Goal: Navigation & Orientation: Find specific page/section

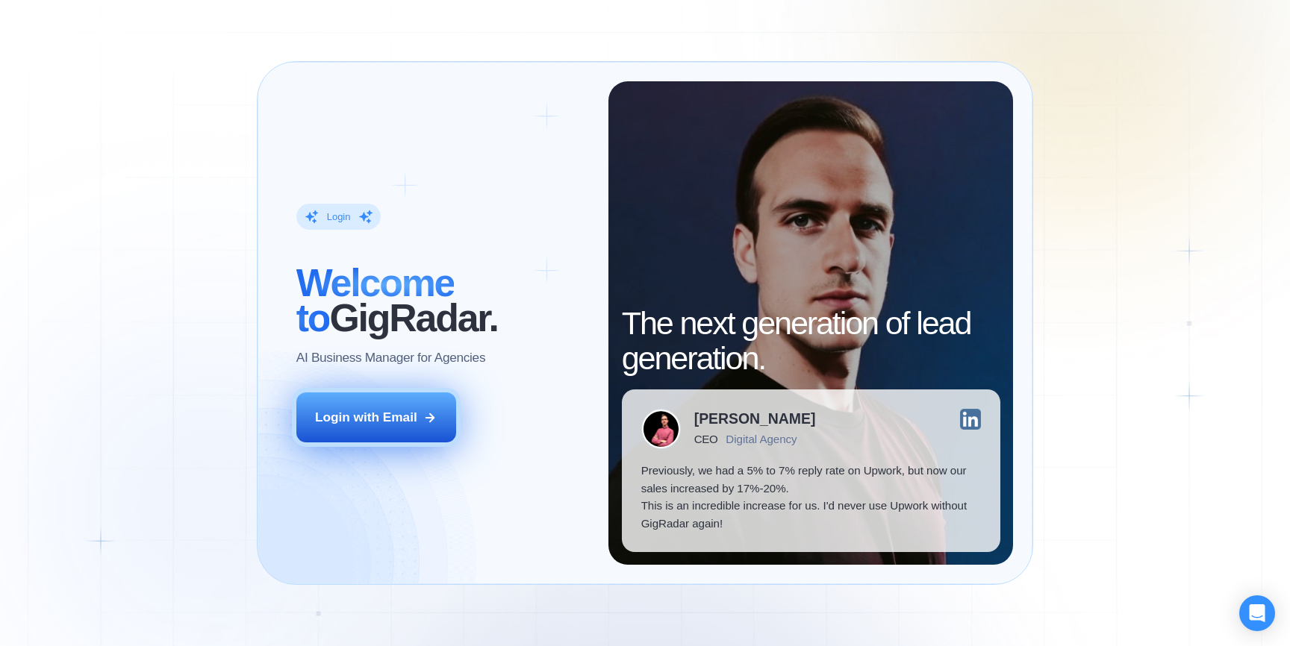
click at [409, 412] on div "Login with Email" at bounding box center [366, 418] width 102 height 18
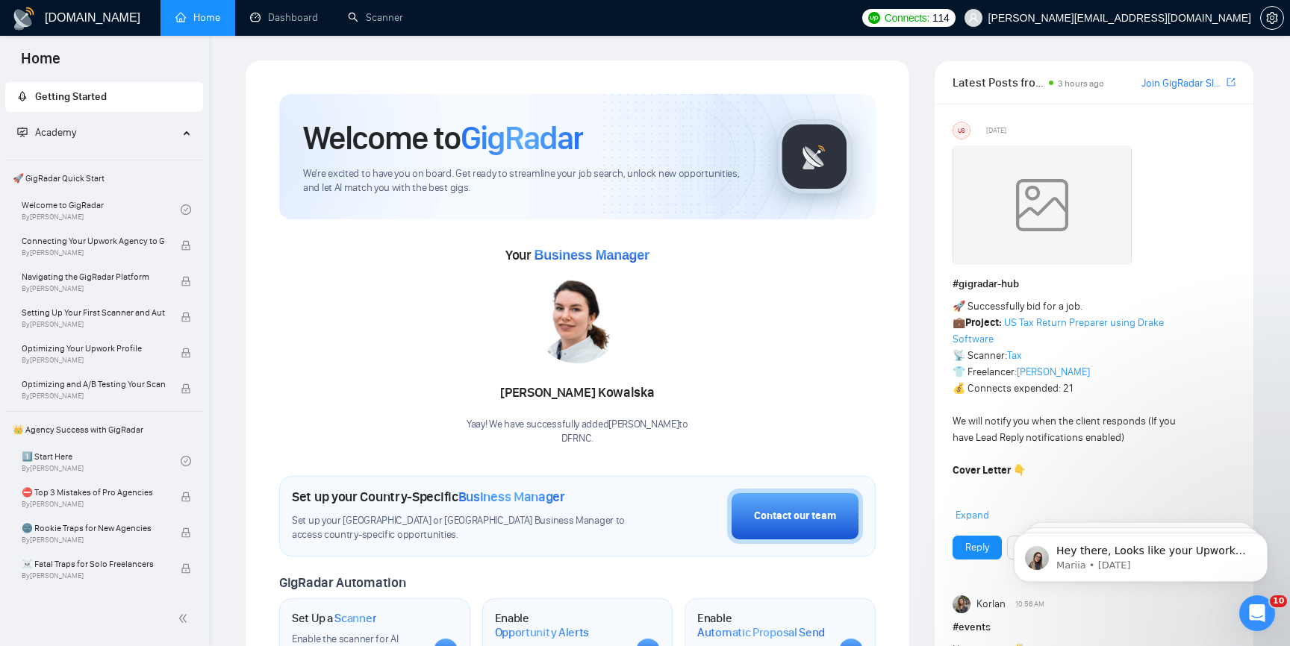
click at [1262, 533] on icon "Dismiss notification" at bounding box center [1263, 537] width 8 height 8
click at [1263, 534] on icon "Dismiss notification" at bounding box center [1263, 537] width 8 height 8
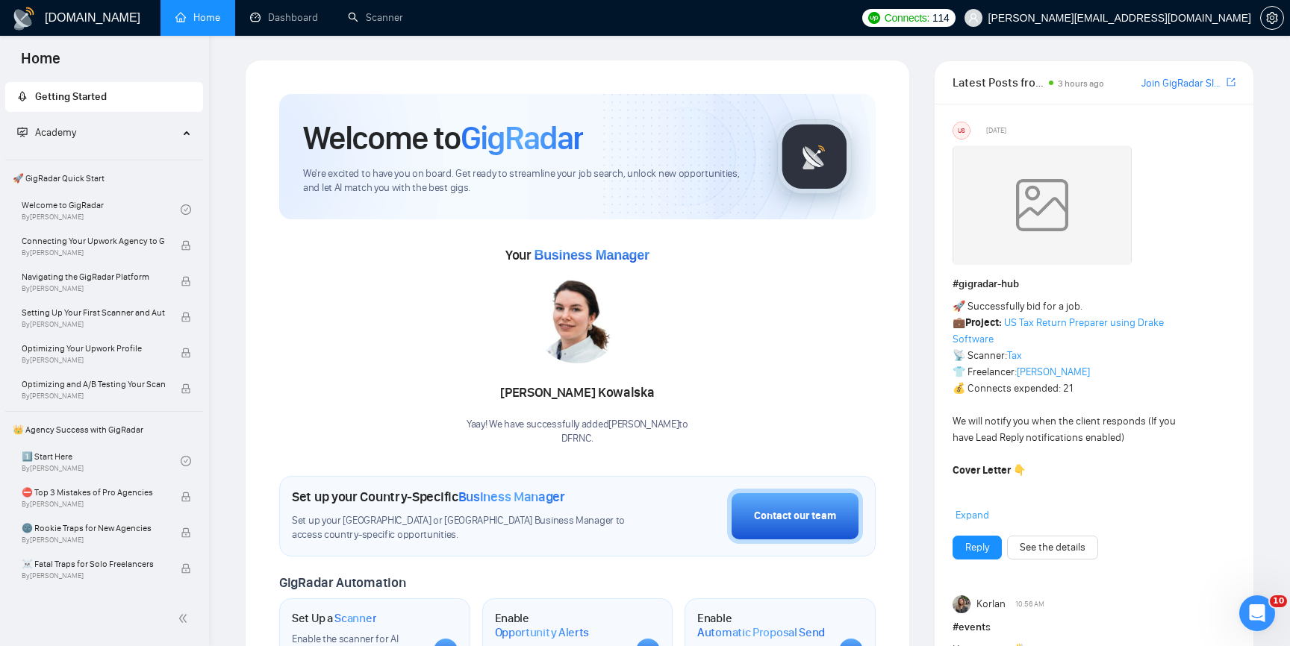
drag, startPoint x: 493, startPoint y: 347, endPoint x: 498, endPoint y: 334, distance: 14.4
click at [493, 346] on div "[PERSON_NAME] Yaay! We have successfully added [PERSON_NAME] to DFRNC ." at bounding box center [577, 360] width 222 height 172
drag, startPoint x: 498, startPoint y: 334, endPoint x: 375, endPoint y: 408, distance: 143.6
click at [375, 408] on div "Your Business Manager [PERSON_NAME] Yaay! We have successfully added [PERSON_NA…" at bounding box center [577, 344] width 596 height 203
click at [387, 322] on div "Your Business Manager [PERSON_NAME] Yaay! We have successfully added [PERSON_NA…" at bounding box center [577, 344] width 596 height 203
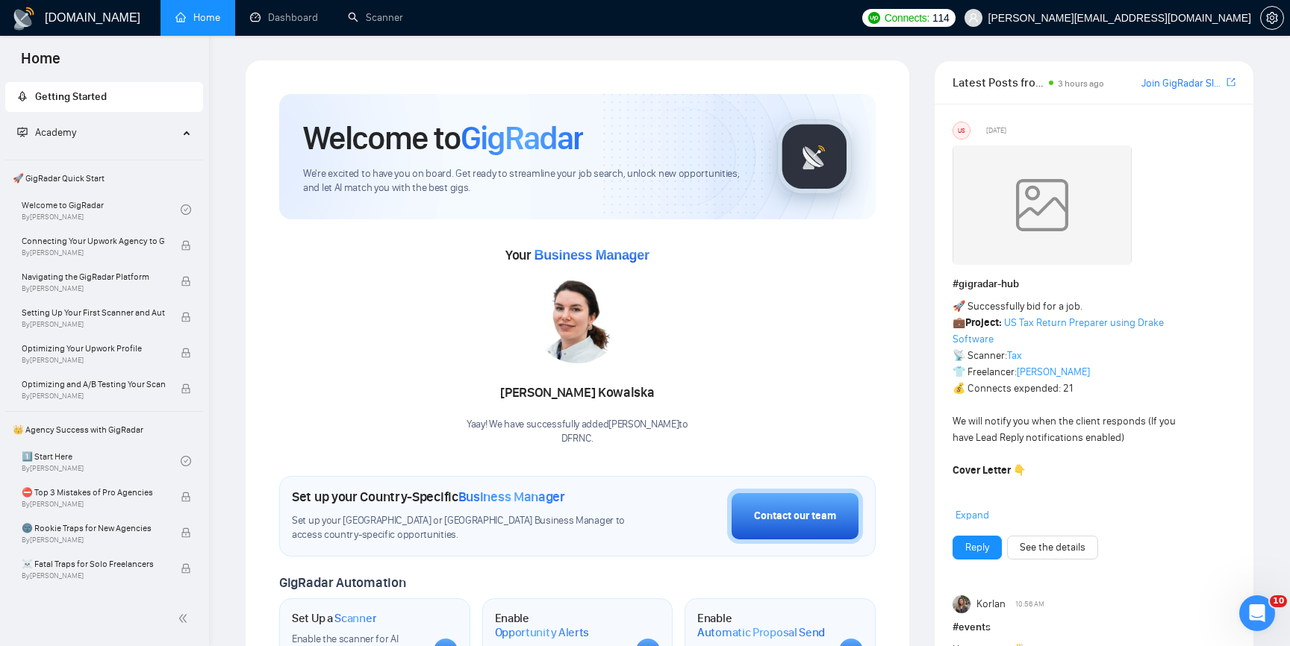
drag, startPoint x: 529, startPoint y: 327, endPoint x: 620, endPoint y: 326, distance: 91.1
click at [620, 326] on div "[PERSON_NAME] Yaay! We have successfully added [PERSON_NAME] to DFRNC ." at bounding box center [577, 360] width 222 height 172
click at [731, 331] on div "Your Business Manager [PERSON_NAME] Yaay! We have successfully added [PERSON_NA…" at bounding box center [577, 344] width 596 height 203
click at [394, 371] on div "Your Business Manager [PERSON_NAME] Yaay! We have successfully added [PERSON_NA…" at bounding box center [577, 344] width 596 height 203
click at [593, 307] on img at bounding box center [577, 319] width 90 height 90
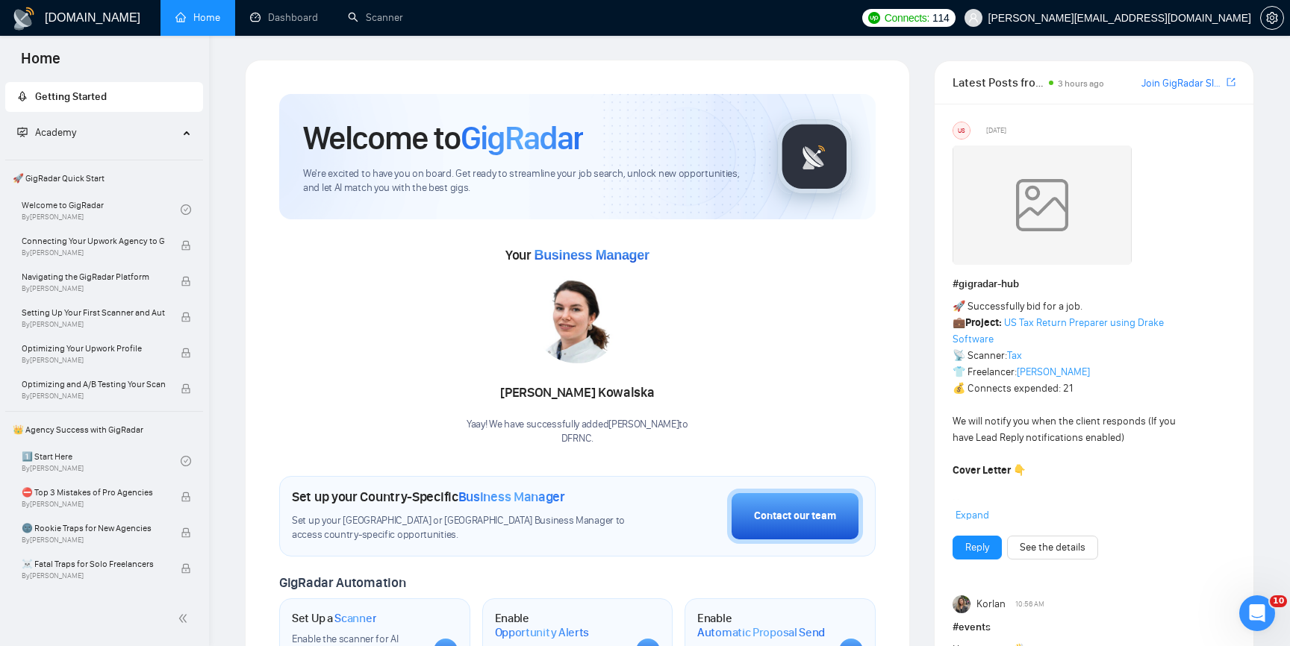
drag, startPoint x: 557, startPoint y: 363, endPoint x: 721, endPoint y: 364, distance: 164.2
click at [721, 364] on div "Your Business Manager [PERSON_NAME] Yaay! We have successfully added [PERSON_NA…" at bounding box center [577, 344] width 596 height 203
click at [673, 344] on div "[PERSON_NAME] Yaay! We have successfully added [PERSON_NAME] to DFRNC ." at bounding box center [577, 360] width 222 height 172
click at [572, 344] on img at bounding box center [577, 319] width 90 height 90
drag, startPoint x: 572, startPoint y: 344, endPoint x: 659, endPoint y: 319, distance: 90.2
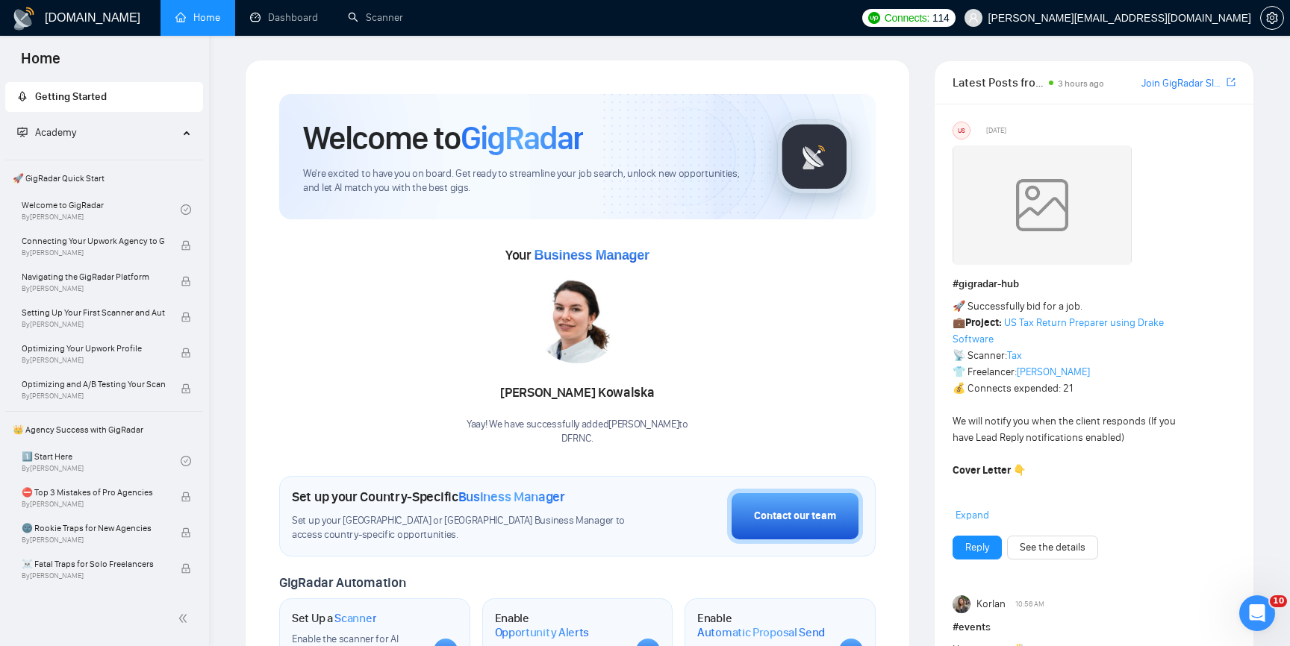
click at [670, 321] on div "[PERSON_NAME] Yaay! We have successfully added [PERSON_NAME] to DFRNC ." at bounding box center [577, 360] width 222 height 172
drag, startPoint x: 605, startPoint y: 334, endPoint x: 555, endPoint y: 0, distance: 337.5
click at [284, 24] on link "Dashboard" at bounding box center [284, 17] width 68 height 13
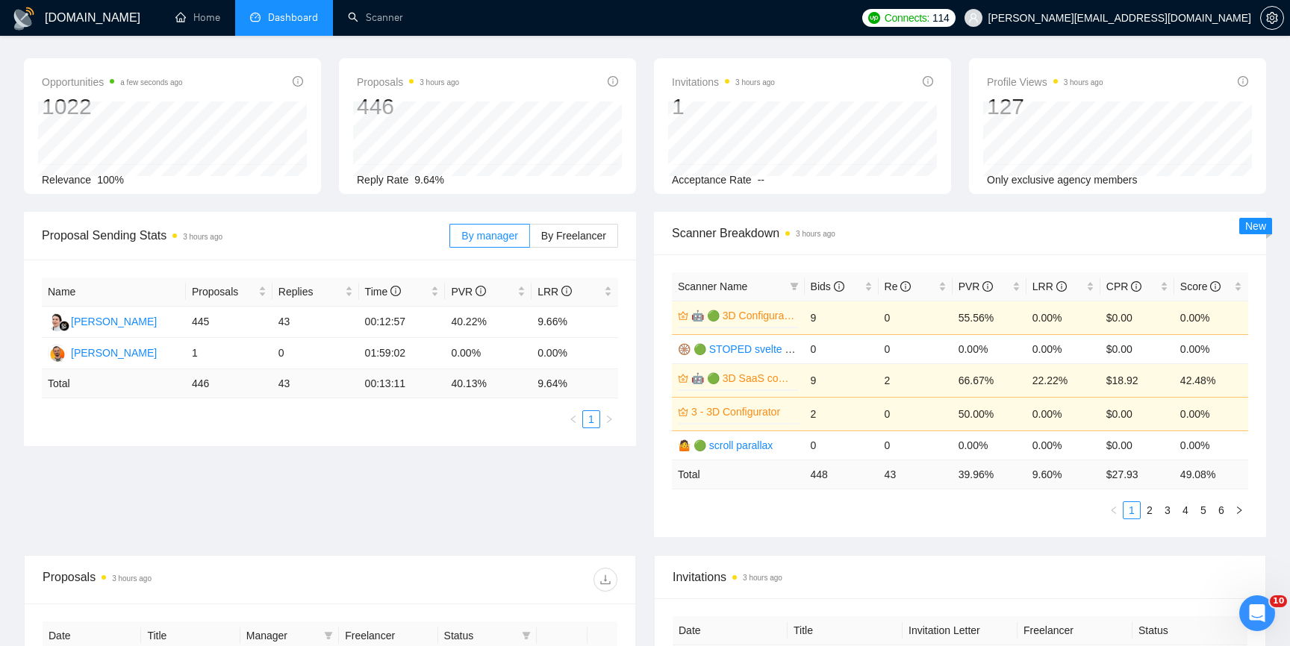
scroll to position [72, 0]
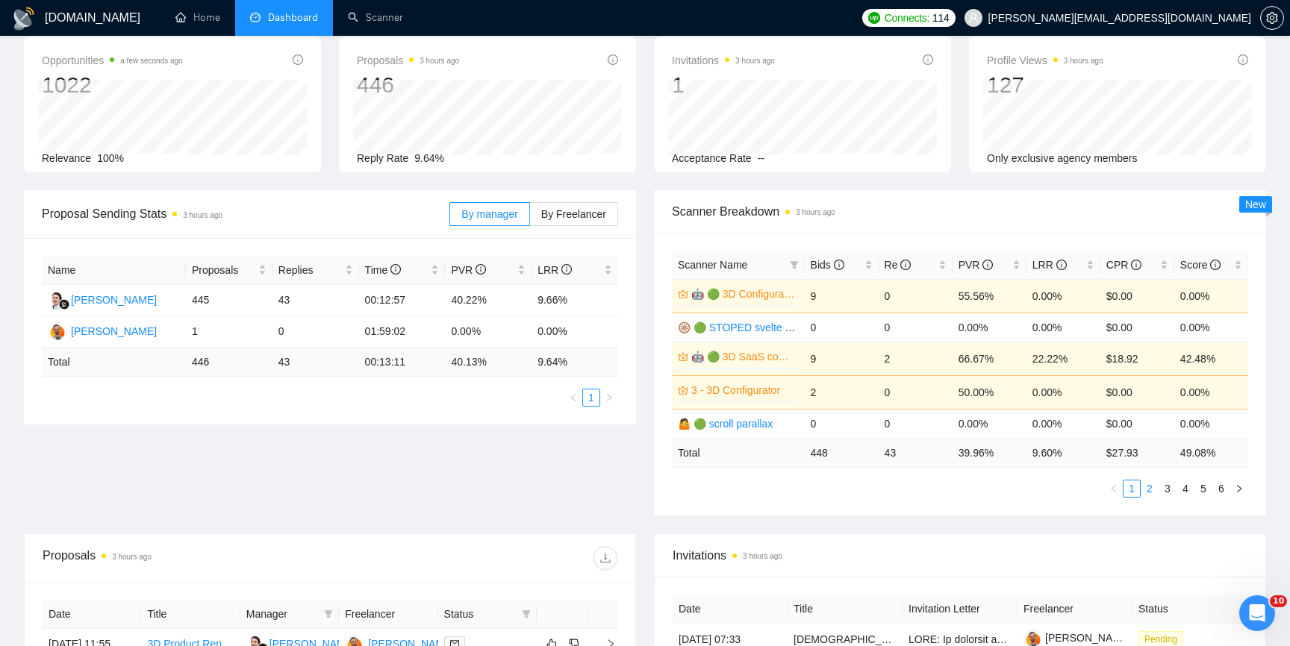
click at [1149, 486] on link "2" at bounding box center [1149, 489] width 16 height 16
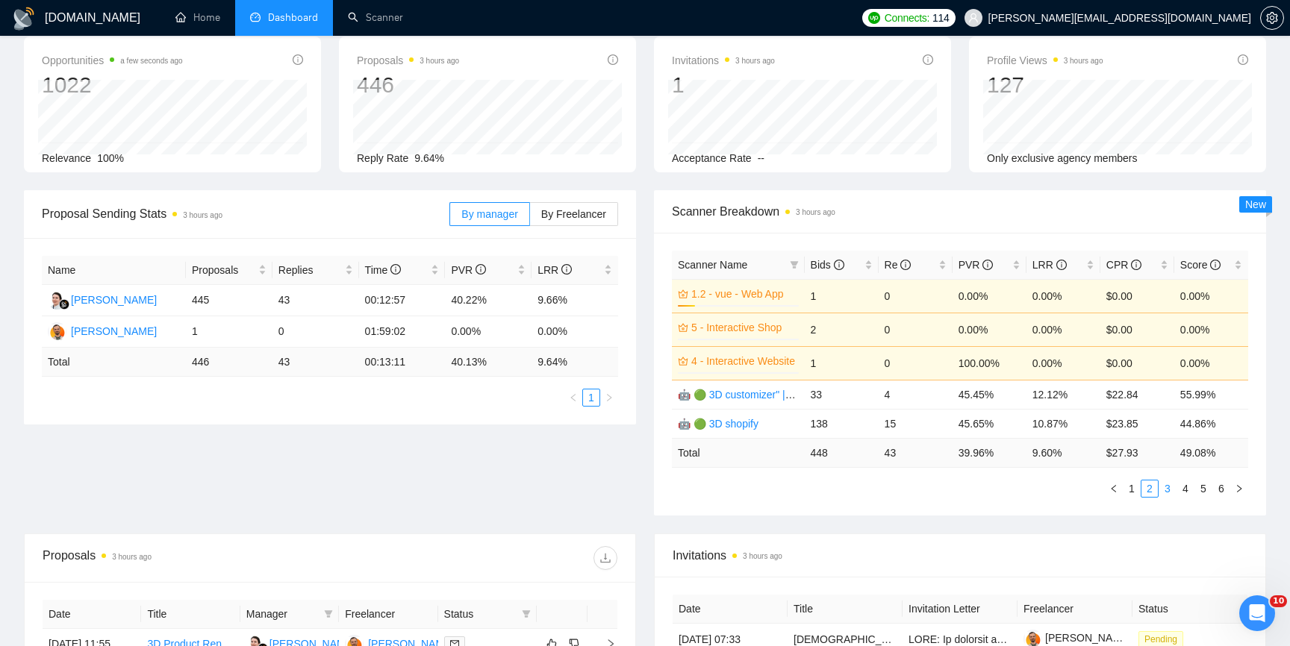
click at [1166, 493] on link "3" at bounding box center [1167, 489] width 16 height 16
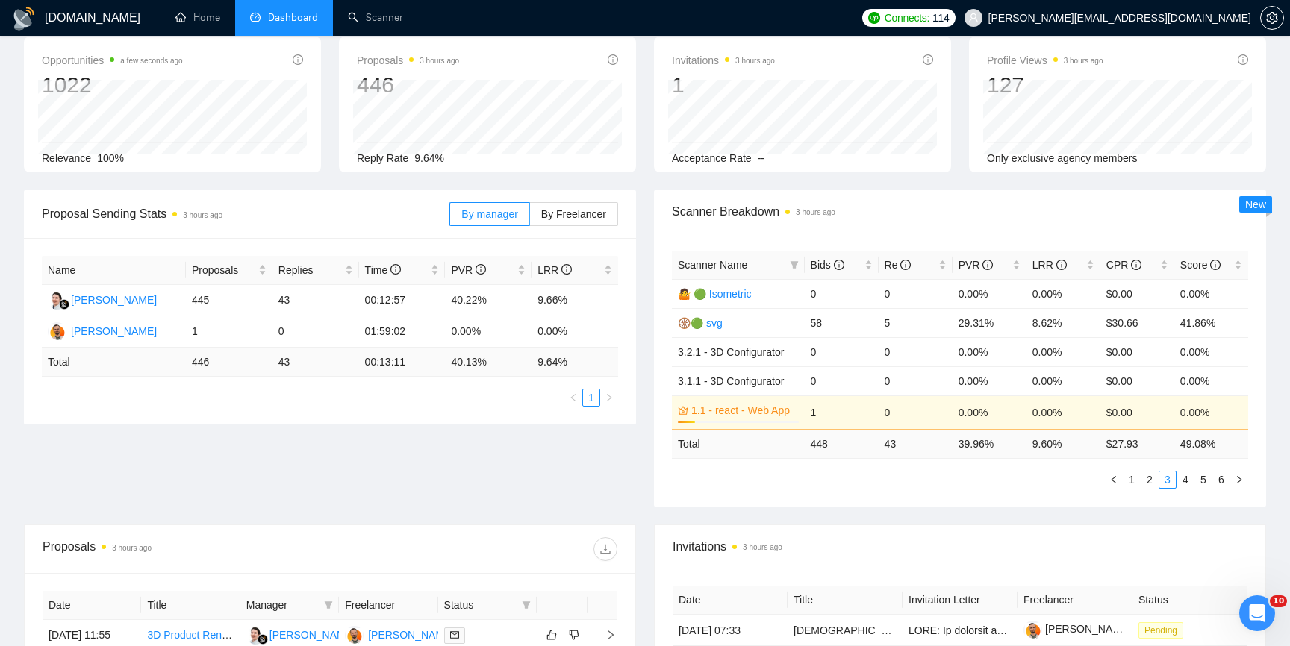
scroll to position [0, 0]
